Goal: Check status: Check status

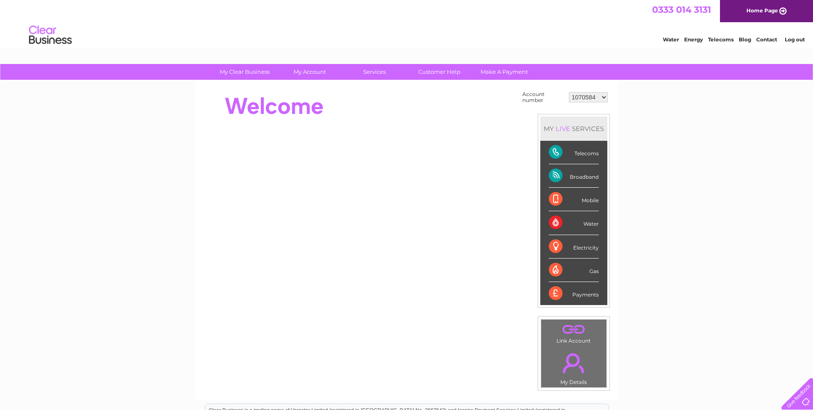
click at [603, 97] on select "1070584 30270766" at bounding box center [588, 97] width 39 height 10
select select "30270766"
click at [569, 92] on select "1070584 30270766" at bounding box center [588, 97] width 39 height 10
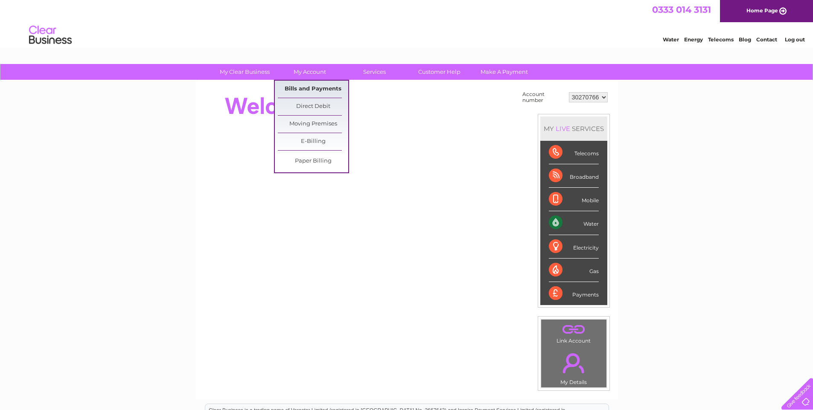
click at [318, 90] on link "Bills and Payments" at bounding box center [313, 89] width 70 height 17
